Goal: Information Seeking & Learning: Learn about a topic

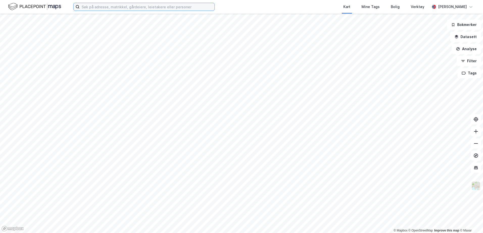
click at [154, 9] on input at bounding box center [147, 7] width 135 height 8
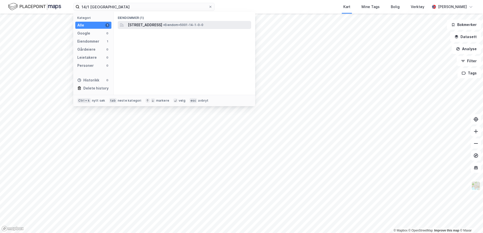
click at [154, 24] on span "[STREET_ADDRESS]" at bounding box center [145, 25] width 34 height 6
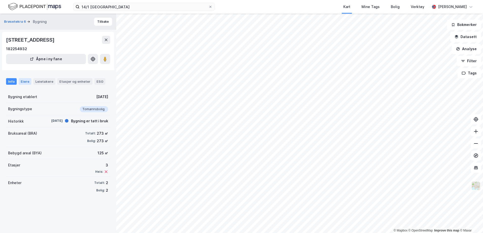
click at [26, 82] on div "Eiere" at bounding box center [25, 81] width 13 height 7
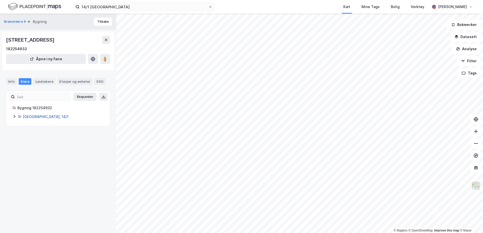
click at [43, 117] on link "[GEOGRAPHIC_DATA], 14/1" at bounding box center [46, 117] width 46 height 4
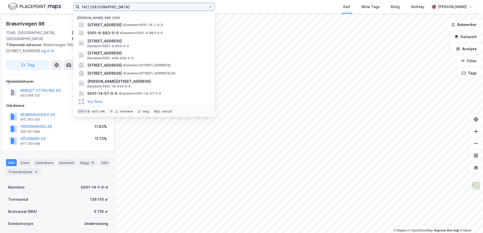
drag, startPoint x: 88, startPoint y: 7, endPoint x: 78, endPoint y: 8, distance: 9.9
click at [78, 8] on label "14/1 [GEOGRAPHIC_DATA]" at bounding box center [143, 7] width 141 height 8
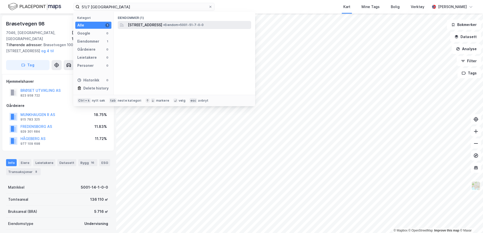
click at [148, 27] on span "[STREET_ADDRESS]" at bounding box center [145, 25] width 34 height 6
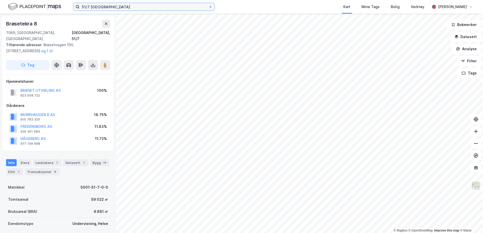
click at [88, 7] on input "51/7 [GEOGRAPHIC_DATA]" at bounding box center [144, 7] width 129 height 8
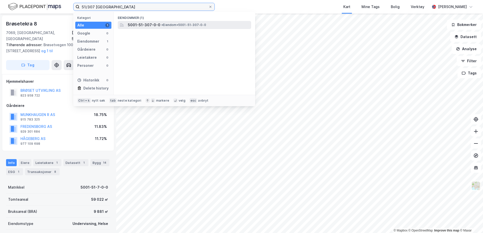
type input "51/307 [GEOGRAPHIC_DATA]"
click at [148, 24] on span "5001-51-307-0-0" at bounding box center [144, 25] width 33 height 6
